Goal: Task Accomplishment & Management: Complete application form

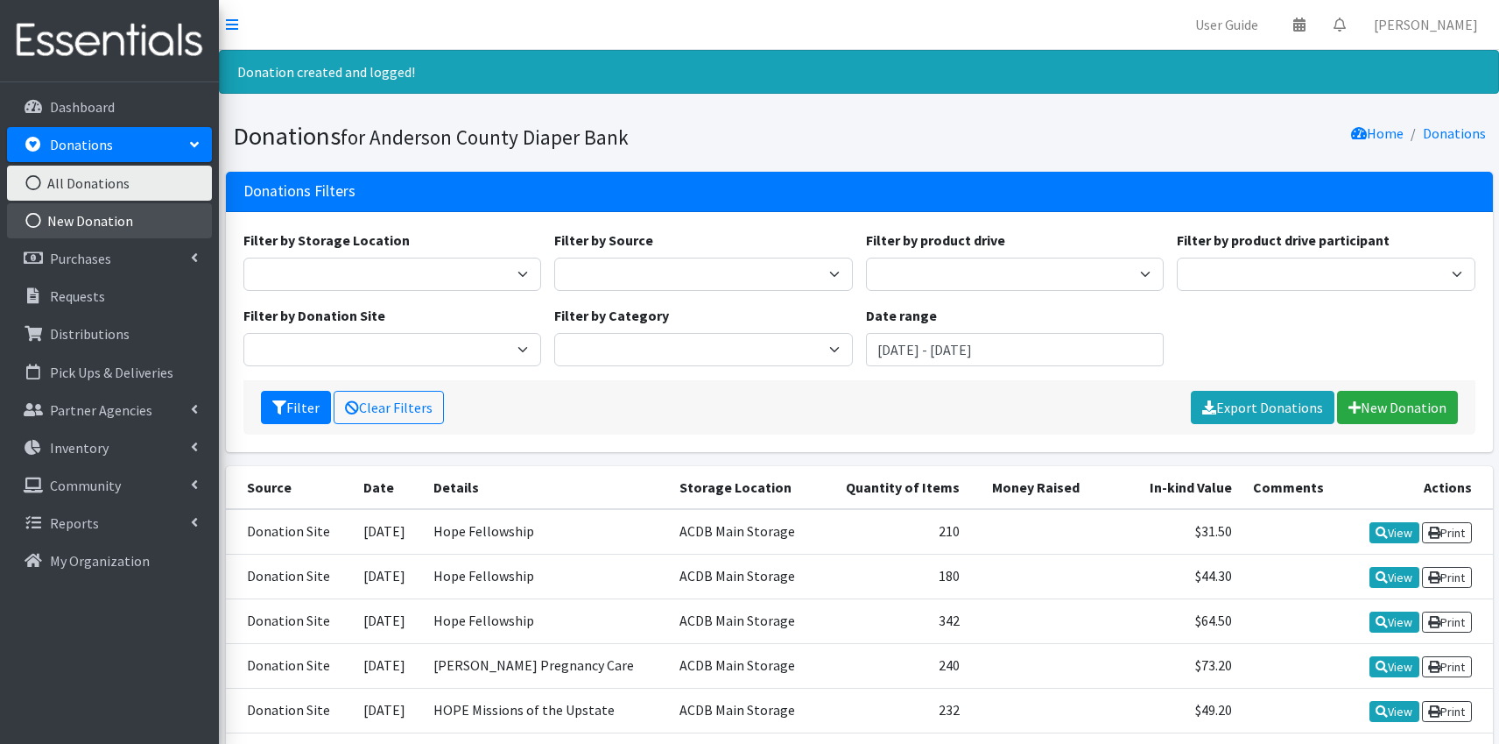
click at [67, 228] on link "New Donation" at bounding box center [109, 220] width 205 height 35
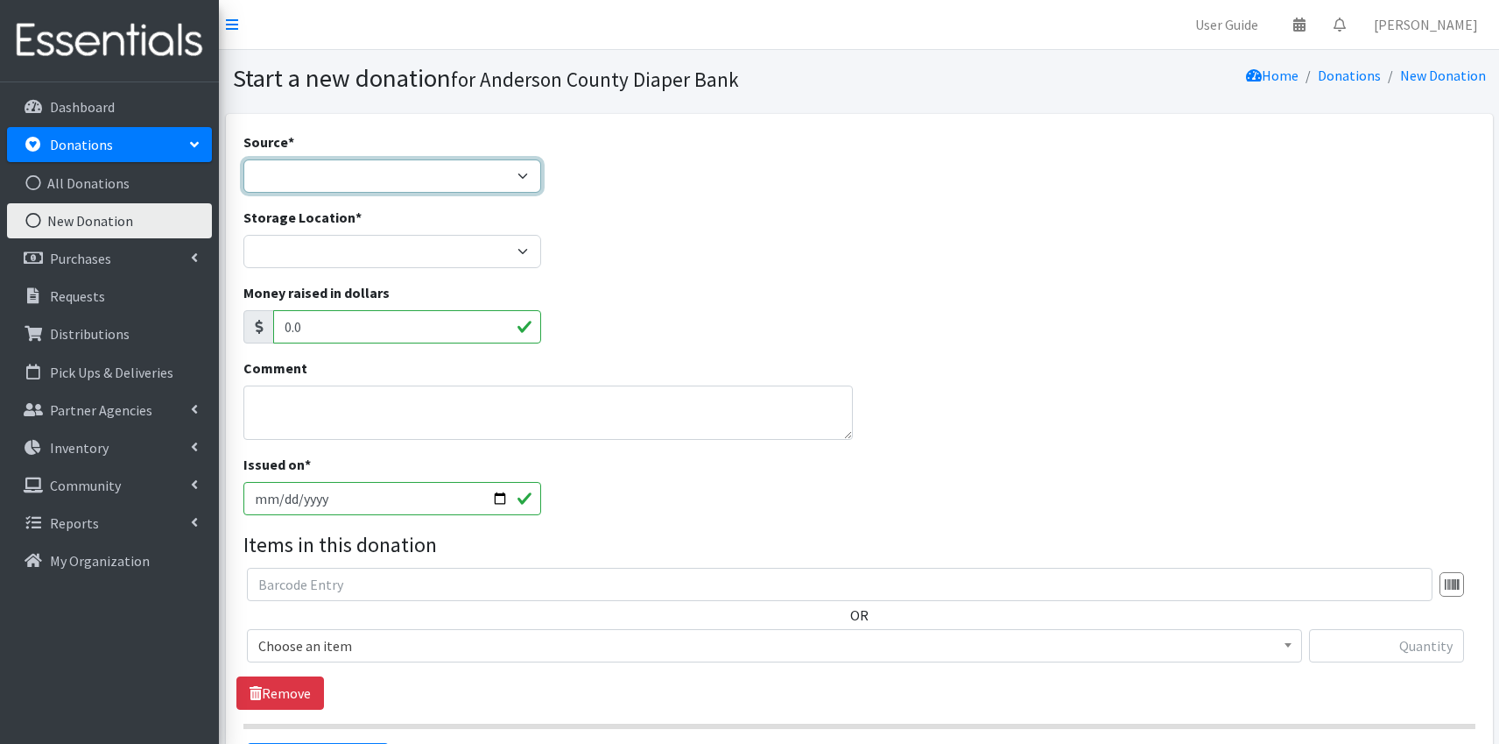
click at [243, 159] on select "Product Drive Manufacturer Donation Site Misc. Donation" at bounding box center [392, 175] width 299 height 33
select select "Donation Site"
click option "Donation Site" at bounding box center [0, 0] width 0 height 0
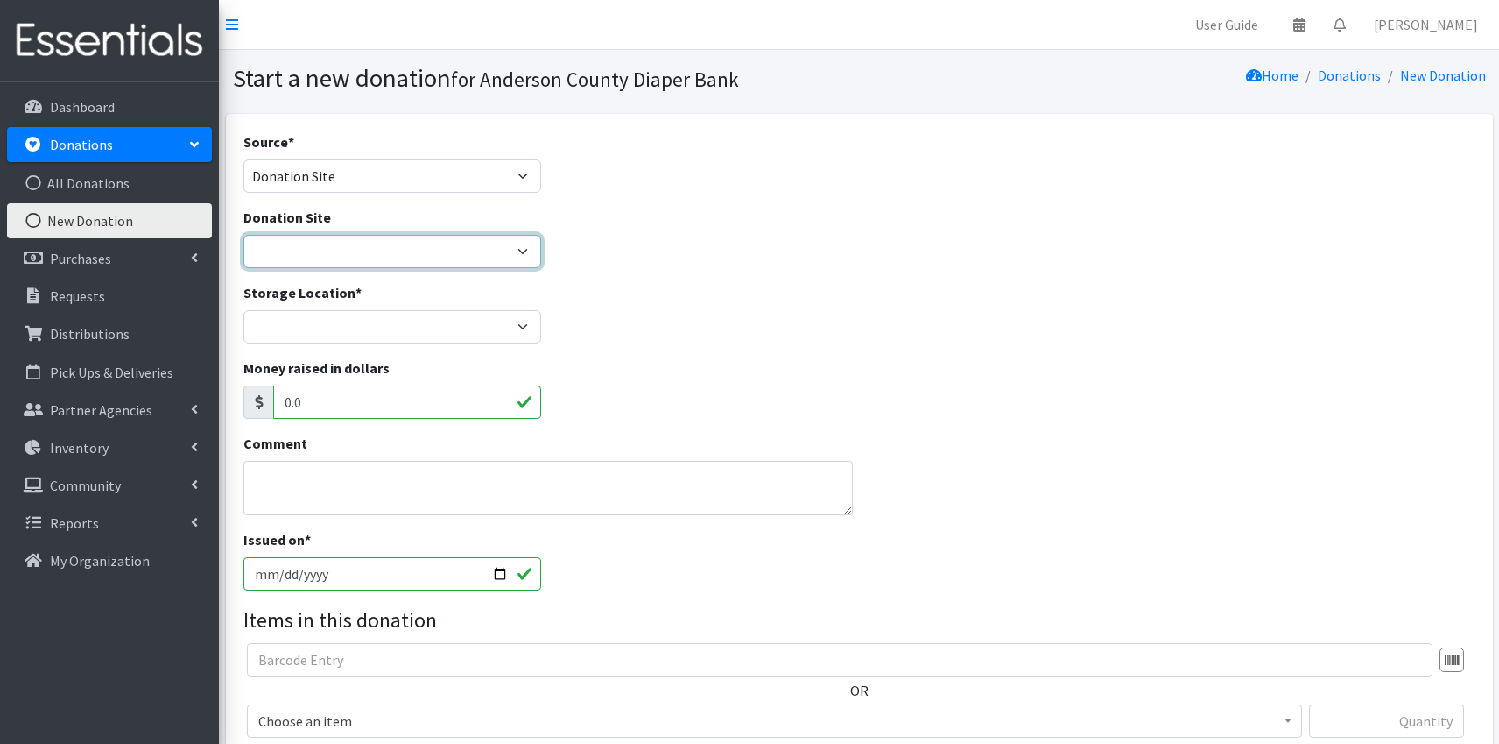
click at [243, 235] on select "[PERSON_NAME] Pregnancy Care Divine Hospice [GEOGRAPHIC_DATA] Primary Hope Fell…" at bounding box center [392, 251] width 299 height 33
select select "833"
click option "Hope Fellowship" at bounding box center [0, 0] width 0 height 0
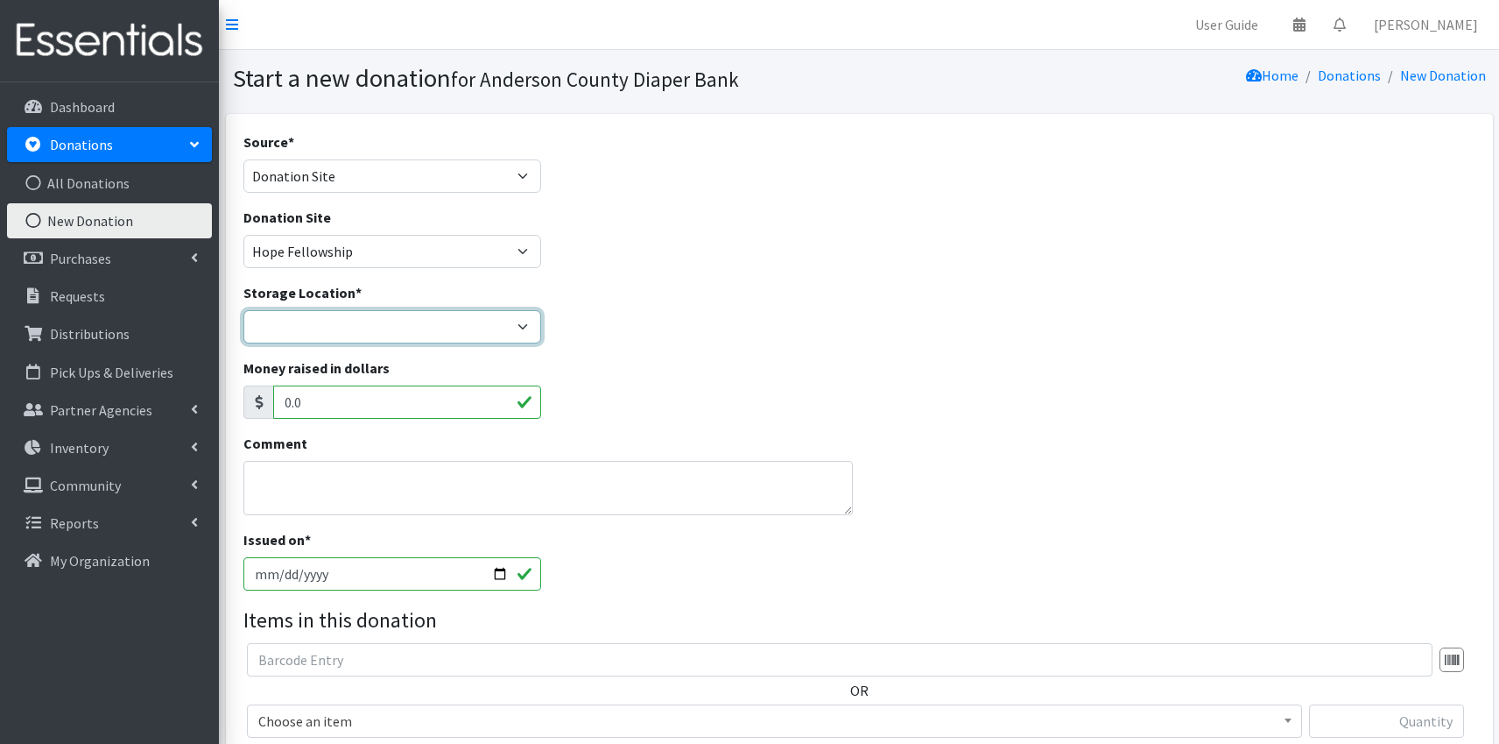
click at [243, 310] on select "ACDB Main Storage [PERSON_NAME] Pregnancy Care NewSpring Collection United Way …" at bounding box center [392, 326] width 299 height 33
select select "283"
click option "ACDB Main Storage" at bounding box center [0, 0] width 0 height 0
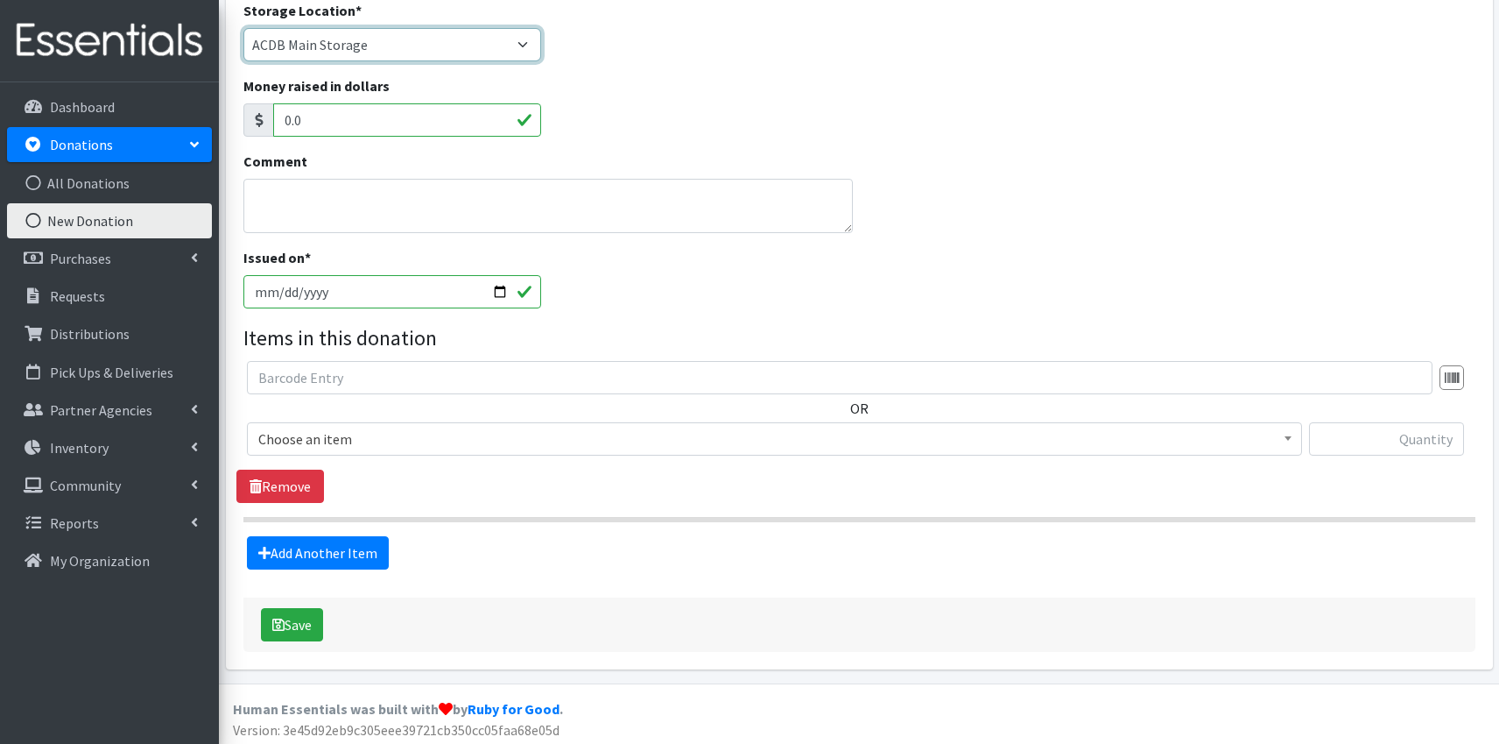
scroll to position [287, 0]
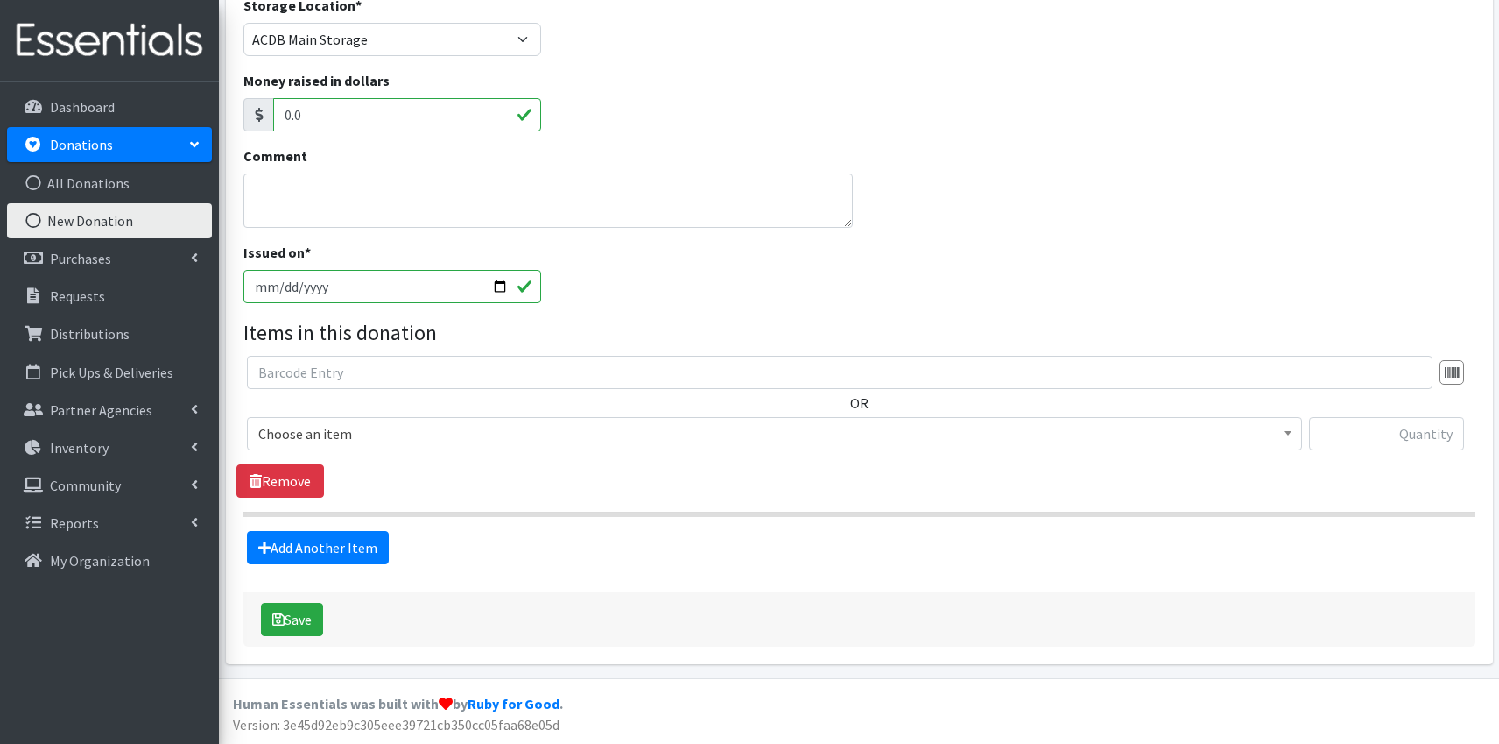
click at [307, 444] on span "Choose an item" at bounding box center [774, 433] width 1033 height 25
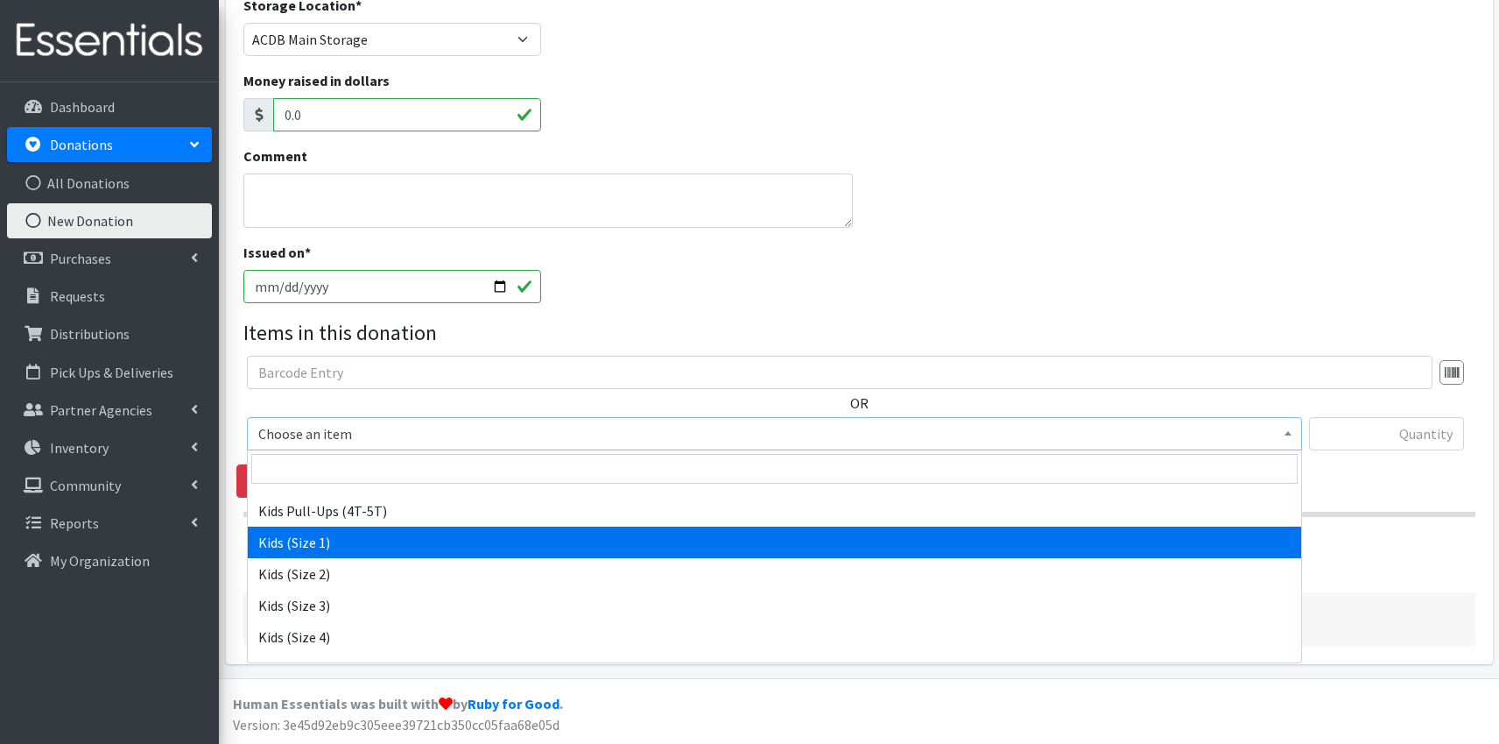
scroll to position [832, 0]
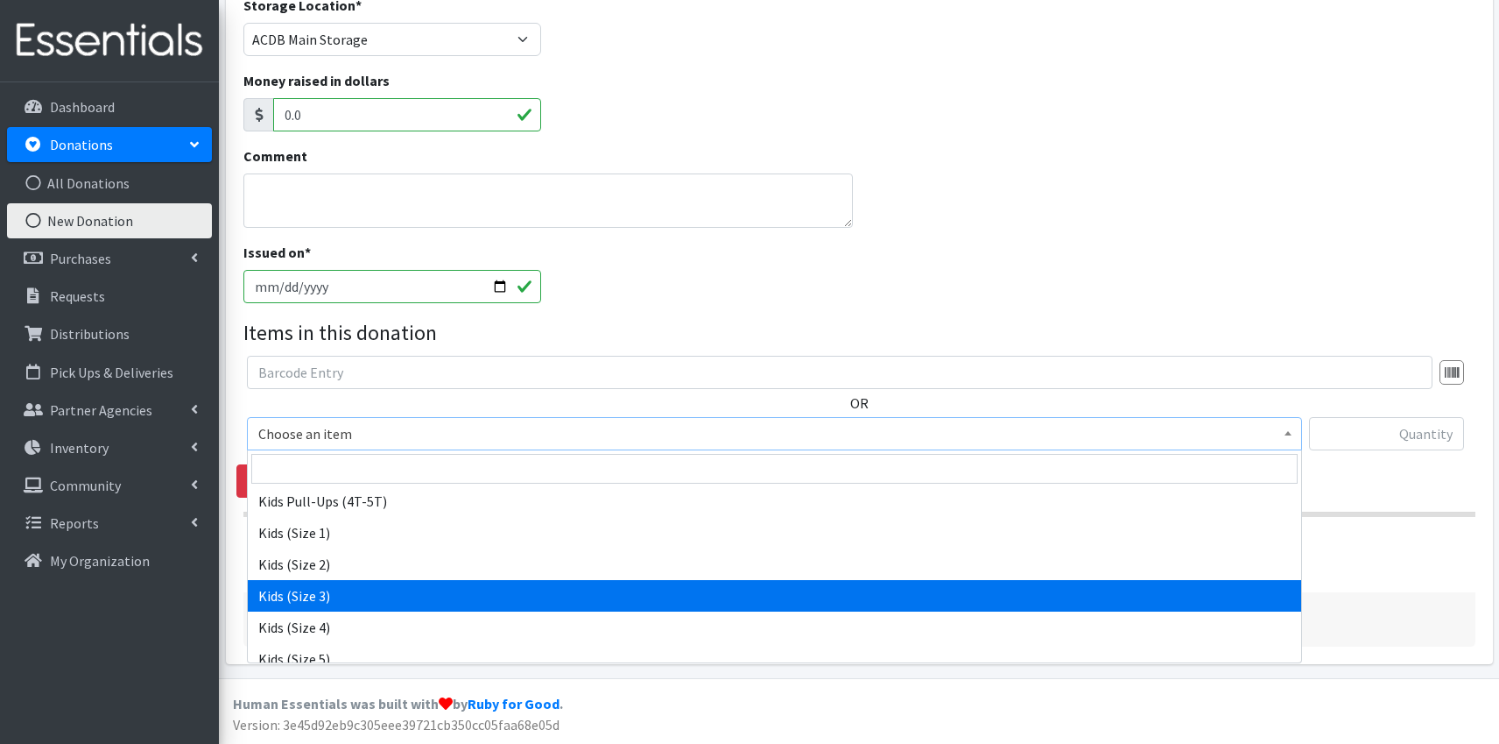
select select "9733"
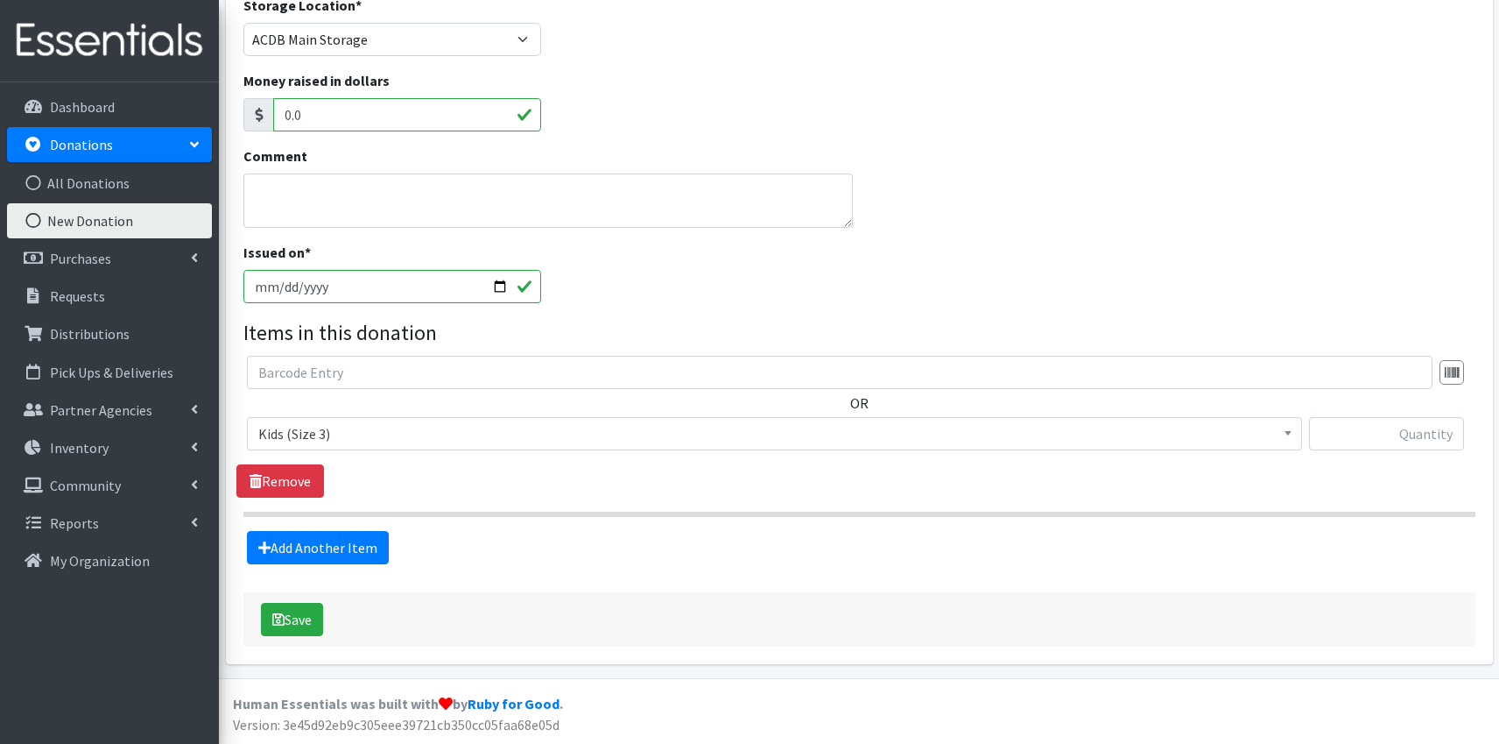
click at [986, 563] on div "Add Another Item" at bounding box center [858, 547] width 1245 height 33
click at [1367, 436] on input "text" at bounding box center [1386, 433] width 155 height 33
click at [1445, 438] on input "186" at bounding box center [1386, 433] width 155 height 33
type input "126"
click at [347, 546] on link "Add Another Item" at bounding box center [318, 547] width 142 height 33
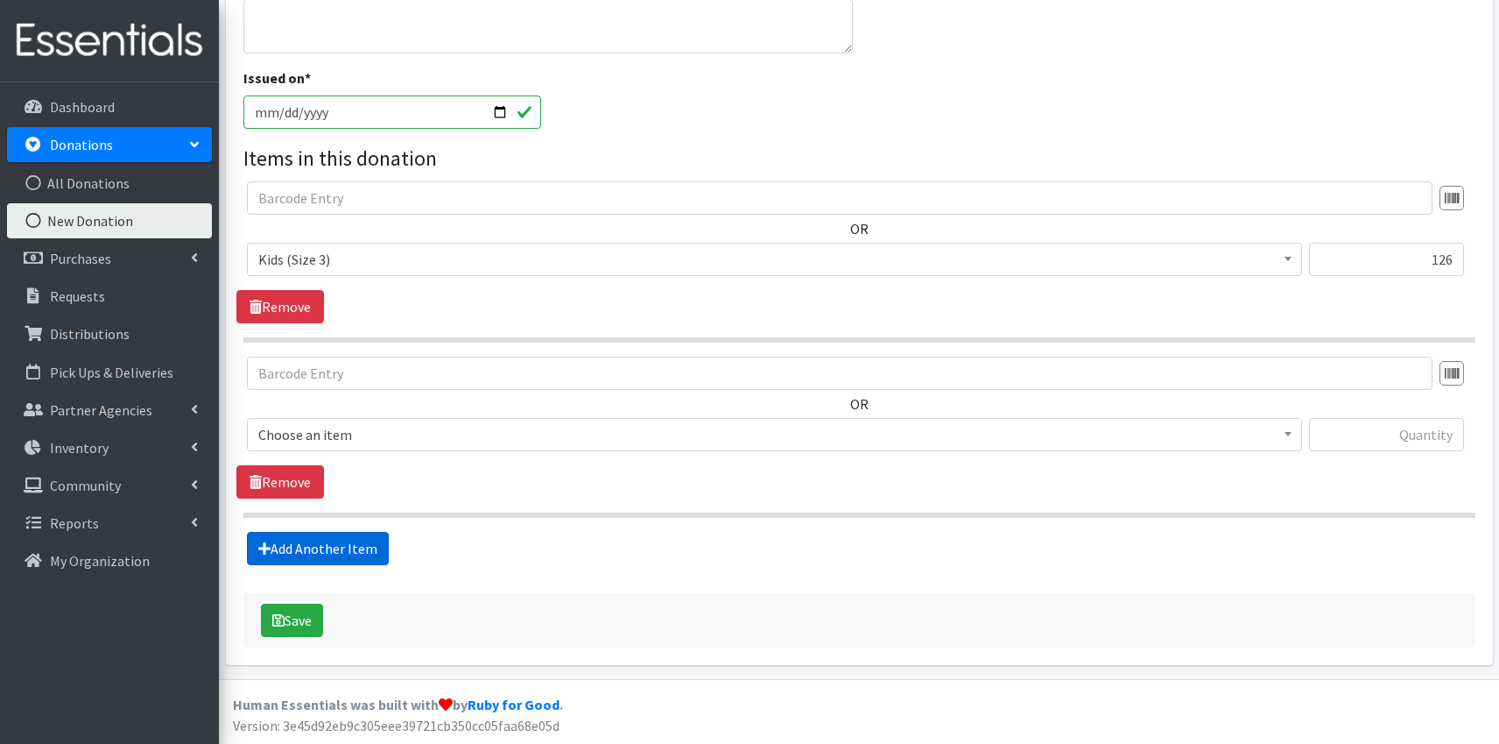
scroll to position [462, 0]
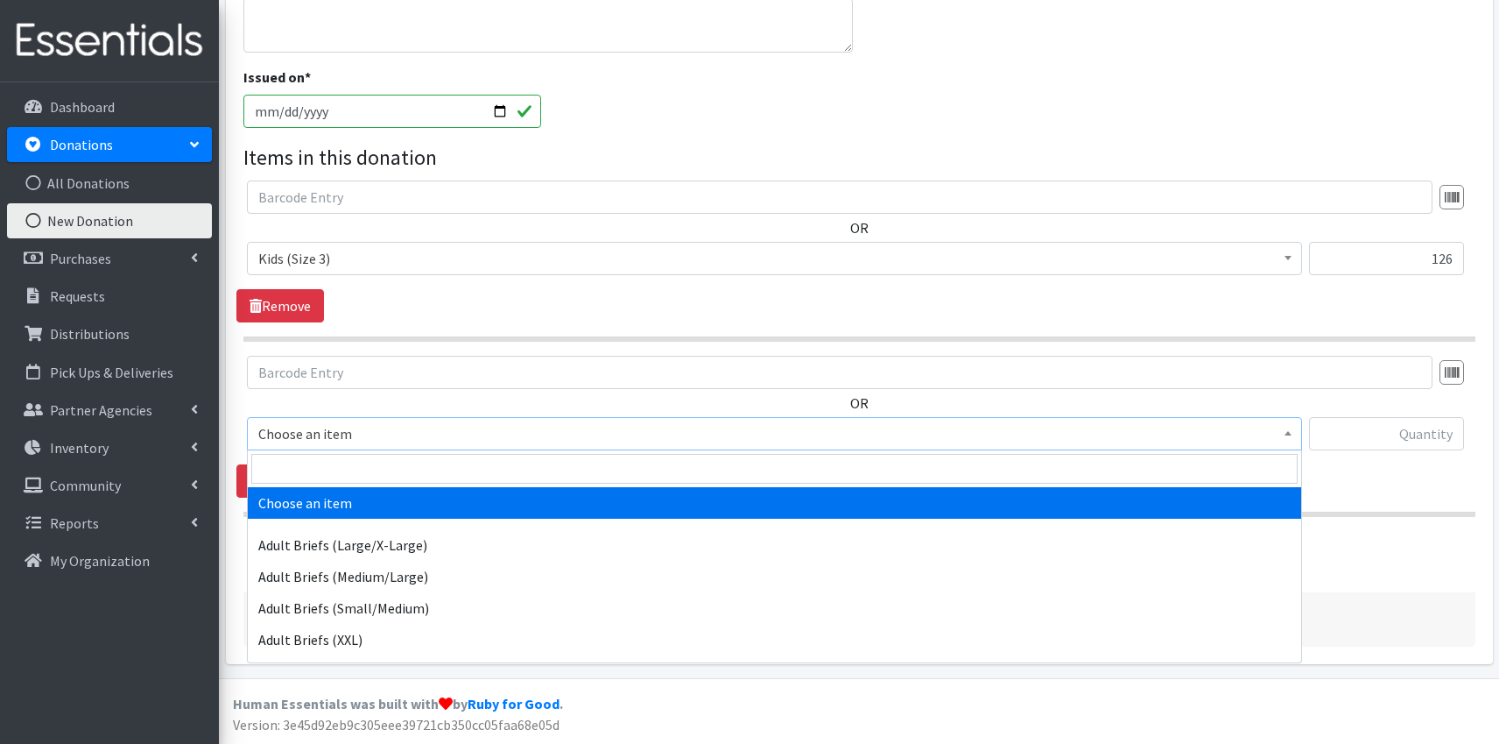
click at [440, 430] on span "Choose an item" at bounding box center [774, 433] width 1033 height 25
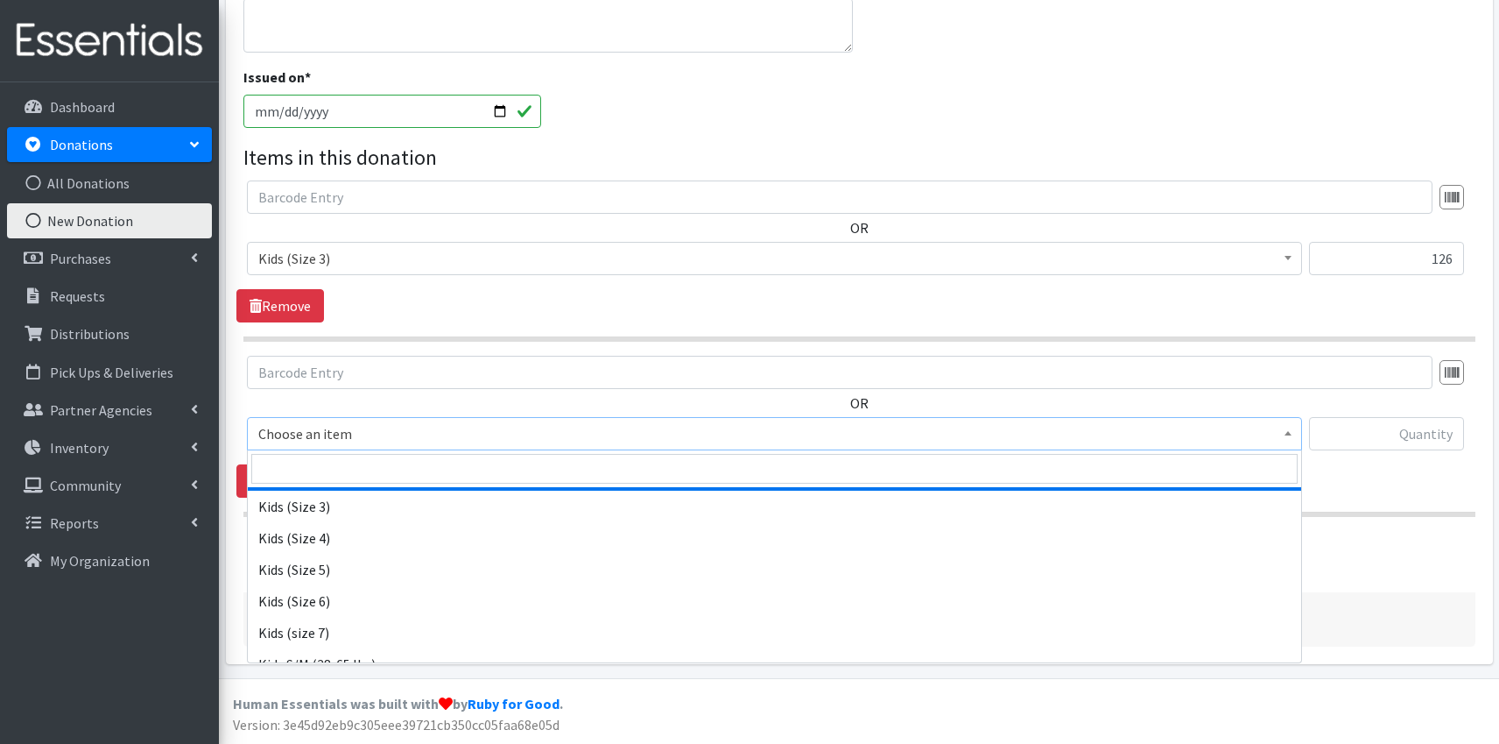
scroll to position [923, 0]
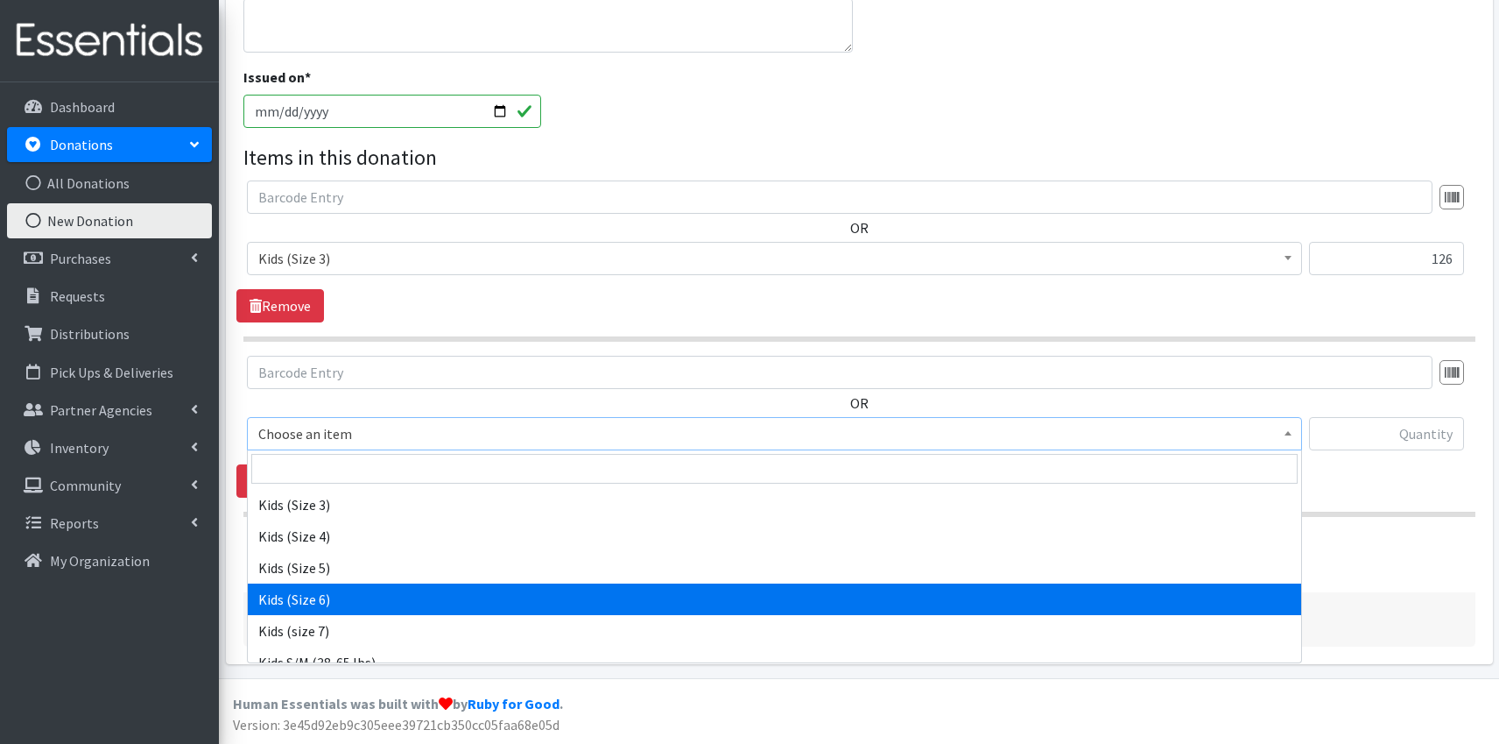
select select "9731"
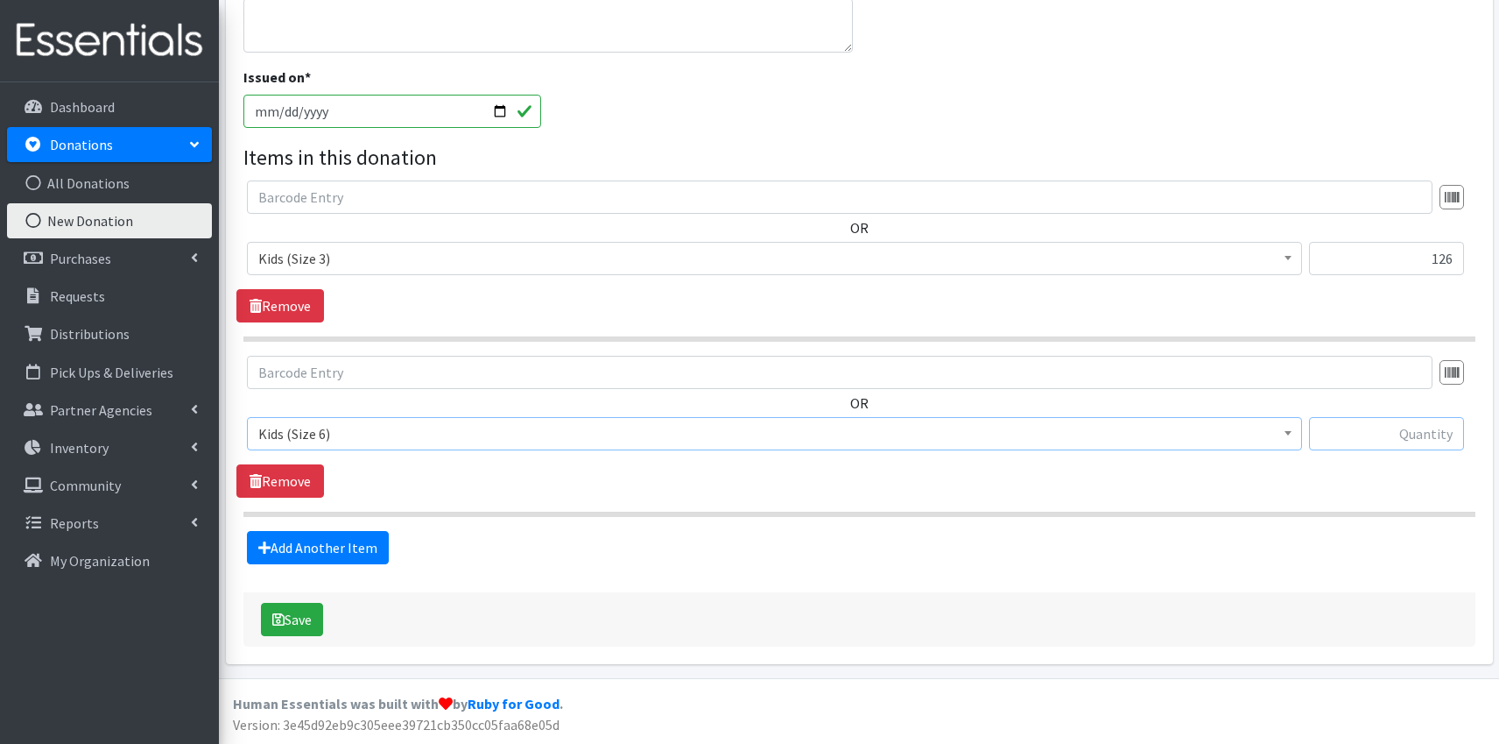
click at [1373, 439] on input "text" at bounding box center [1386, 433] width 155 height 33
type input "196"
click at [295, 612] on button "Save" at bounding box center [292, 619] width 62 height 33
